Goal: Entertainment & Leisure: Consume media (video, audio)

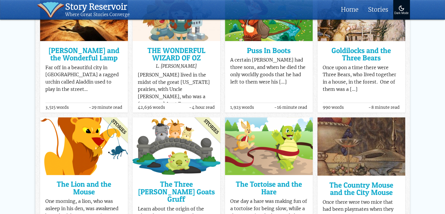
scroll to position [248, 0]
click at [184, 48] on h3 "THE WONDERFUL WIZARD OF OZ" at bounding box center [176, 54] width 77 height 15
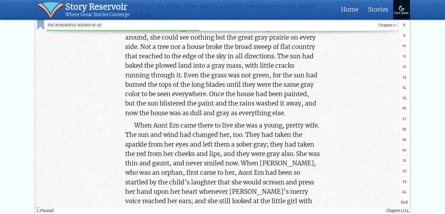
scroll to position [473, 0]
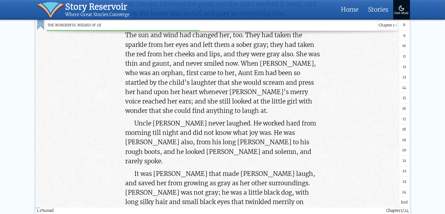
click at [403, 189] on span "24" at bounding box center [404, 192] width 4 height 6
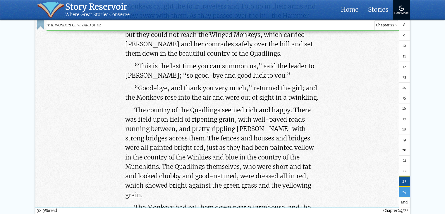
scroll to position [40290, 0]
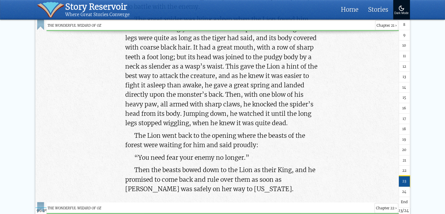
scroll to position [38938, 0]
